Goal: Find specific page/section: Find specific page/section

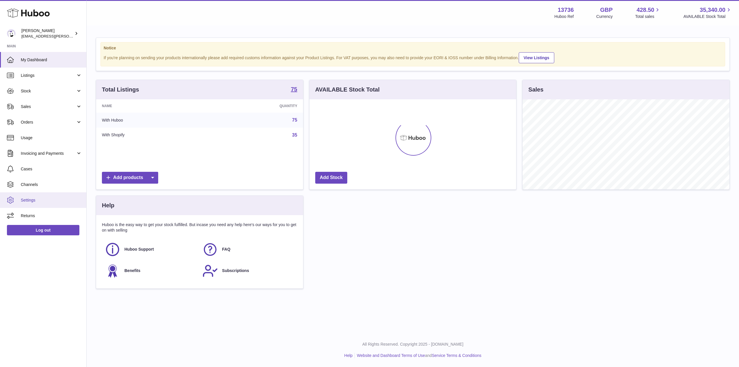
scroll to position [90, 207]
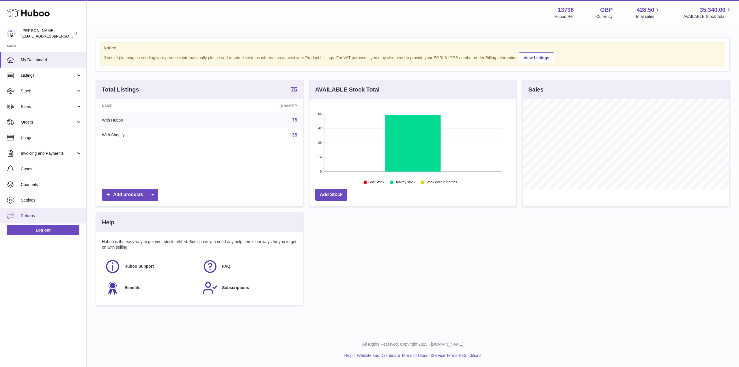
click at [44, 218] on span "Returns" at bounding box center [51, 215] width 61 height 5
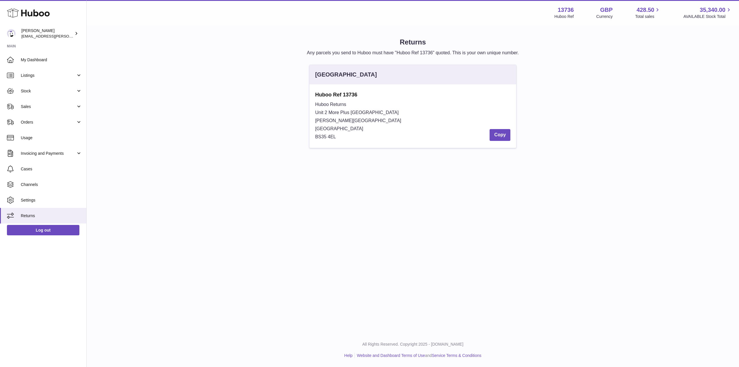
drag, startPoint x: 316, startPoint y: 96, endPoint x: 356, endPoint y: 134, distance: 55.8
click at [356, 134] on div "Huboo Ref 13736 Huboo Returns Unit 2 More [GEOGRAPHIC_DATA][STREET_ADDRESS][PER…" at bounding box center [413, 116] width 196 height 50
copy div "Huboo Ref 13736 Huboo Returns Unit [GEOGRAPHIC_DATA][PERSON_NAME]"
